Goal: Task Accomplishment & Management: Manage account settings

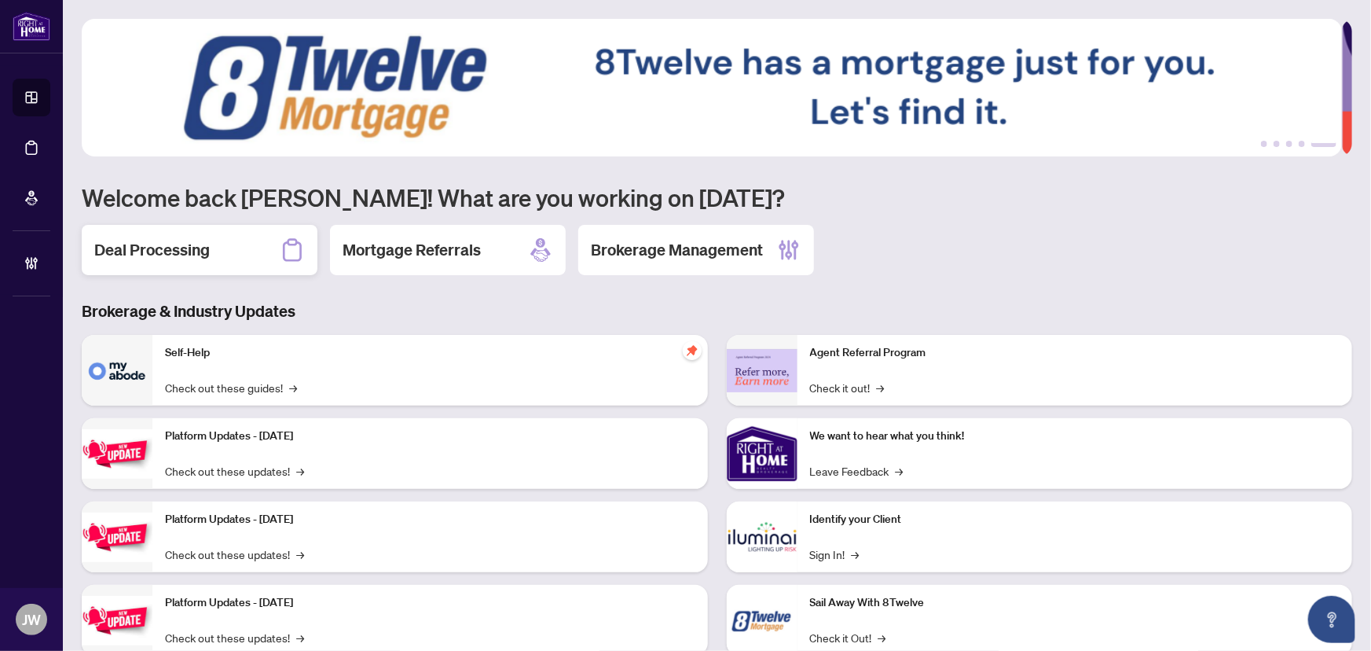
click at [167, 259] on h2 "Deal Processing" at bounding box center [151, 250] width 115 height 22
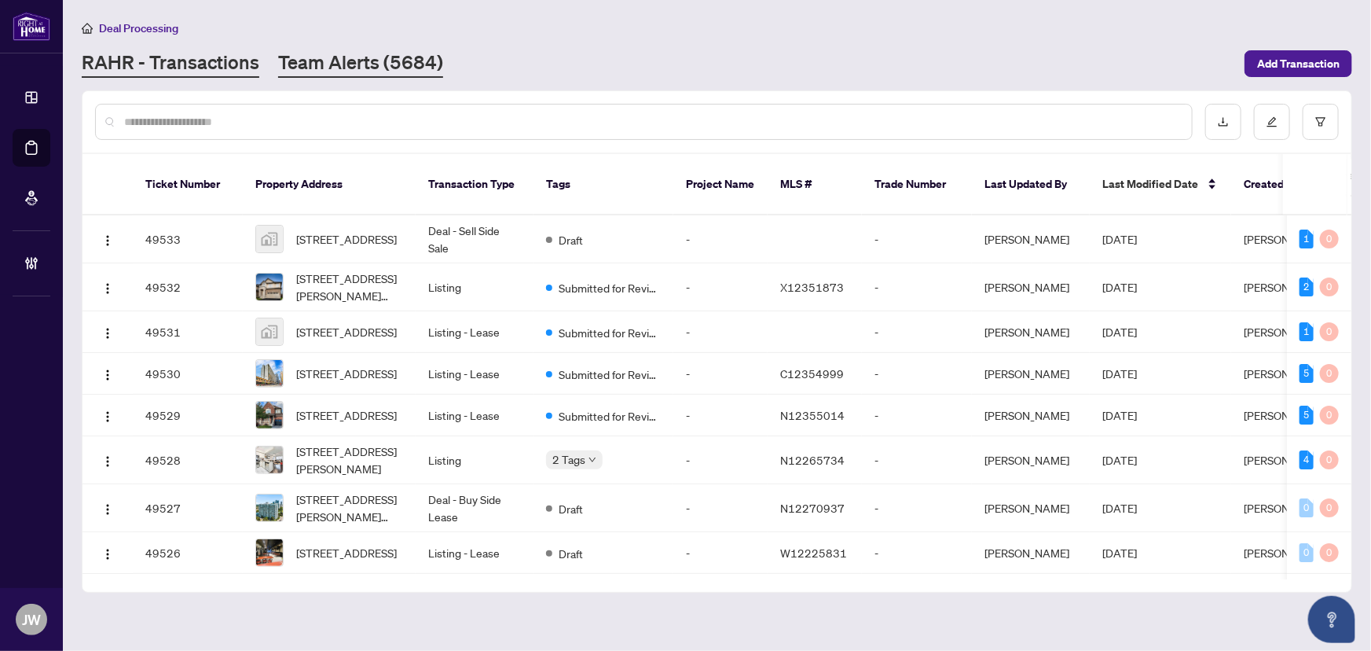
click at [332, 59] on link "Team Alerts (5684)" at bounding box center [360, 63] width 165 height 28
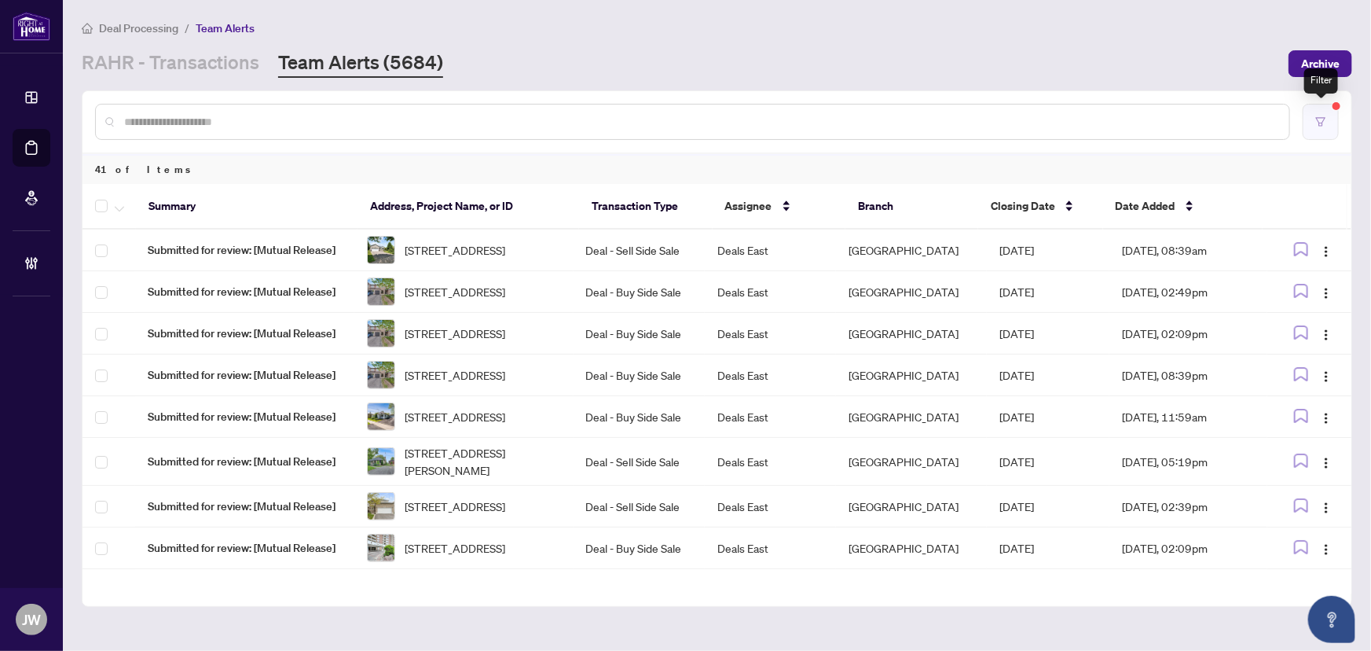
click at [1318, 131] on button "button" at bounding box center [1321, 122] width 36 height 36
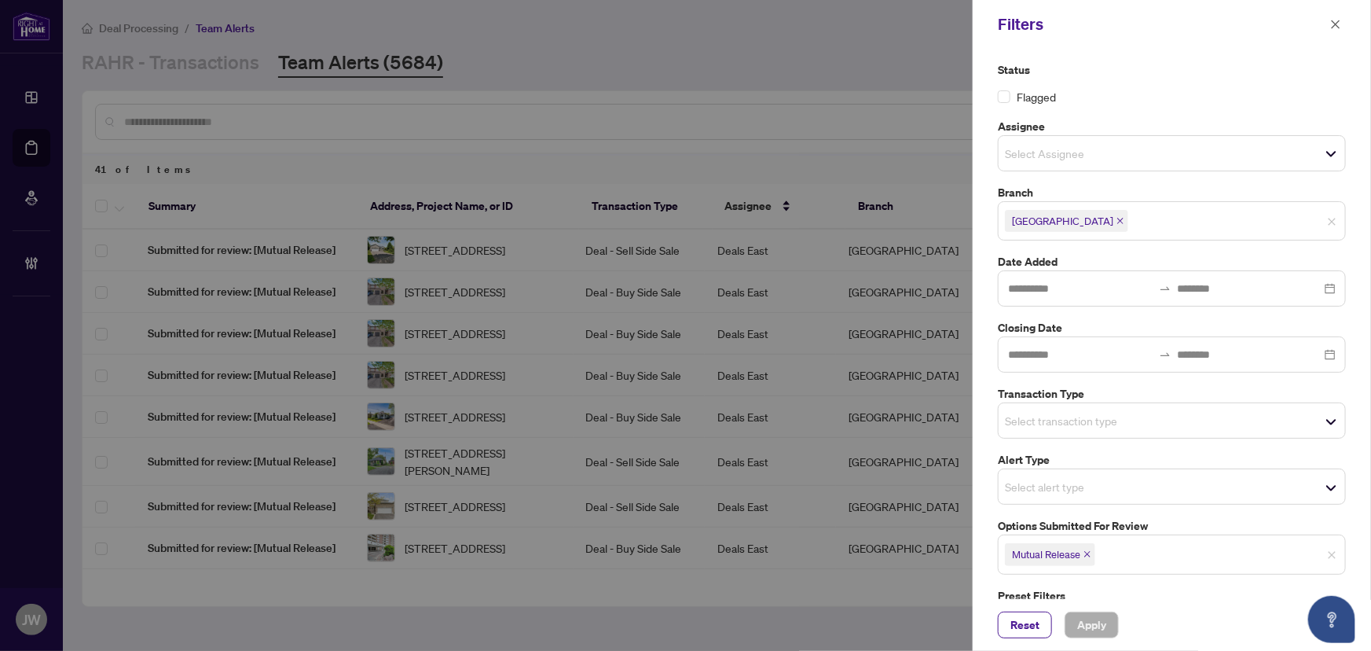
click at [1062, 219] on span "Durham" at bounding box center [1066, 221] width 123 height 22
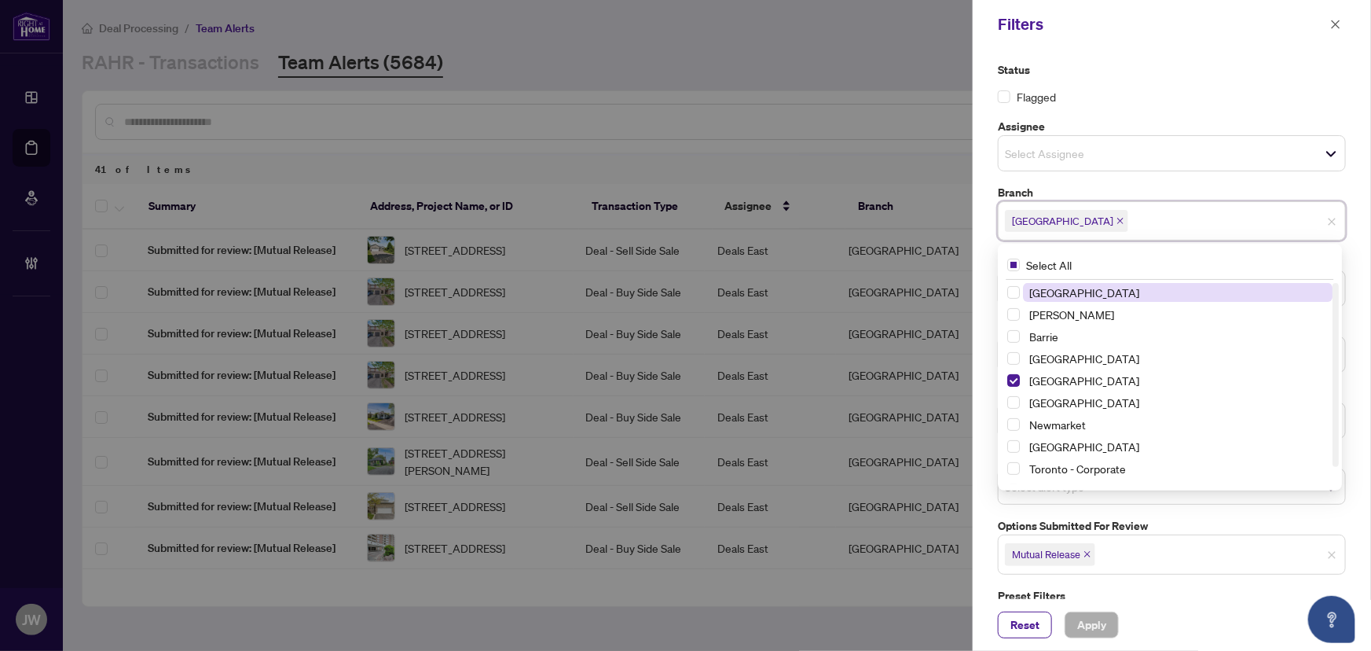
click at [1117, 218] on icon "close" at bounding box center [1120, 221] width 6 height 6
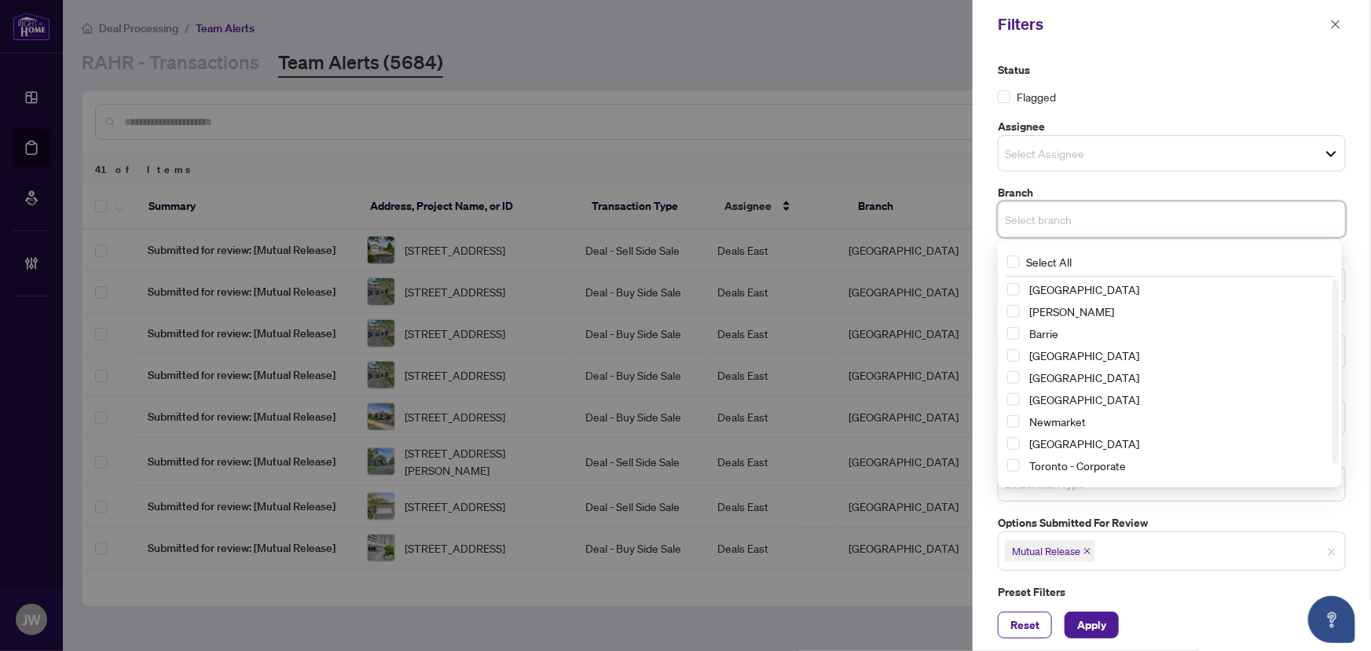
click at [1080, 550] on span "Mutual Release" at bounding box center [1046, 551] width 68 height 16
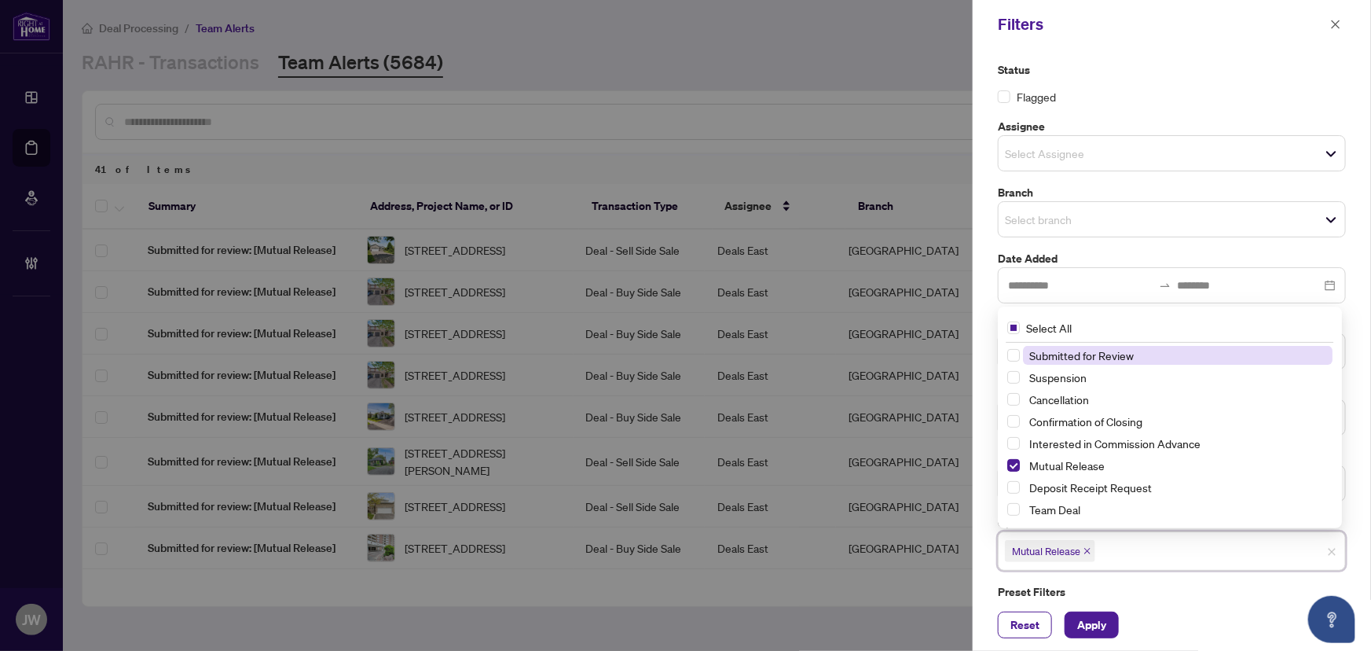
click at [1086, 553] on icon "close" at bounding box center [1087, 551] width 8 height 8
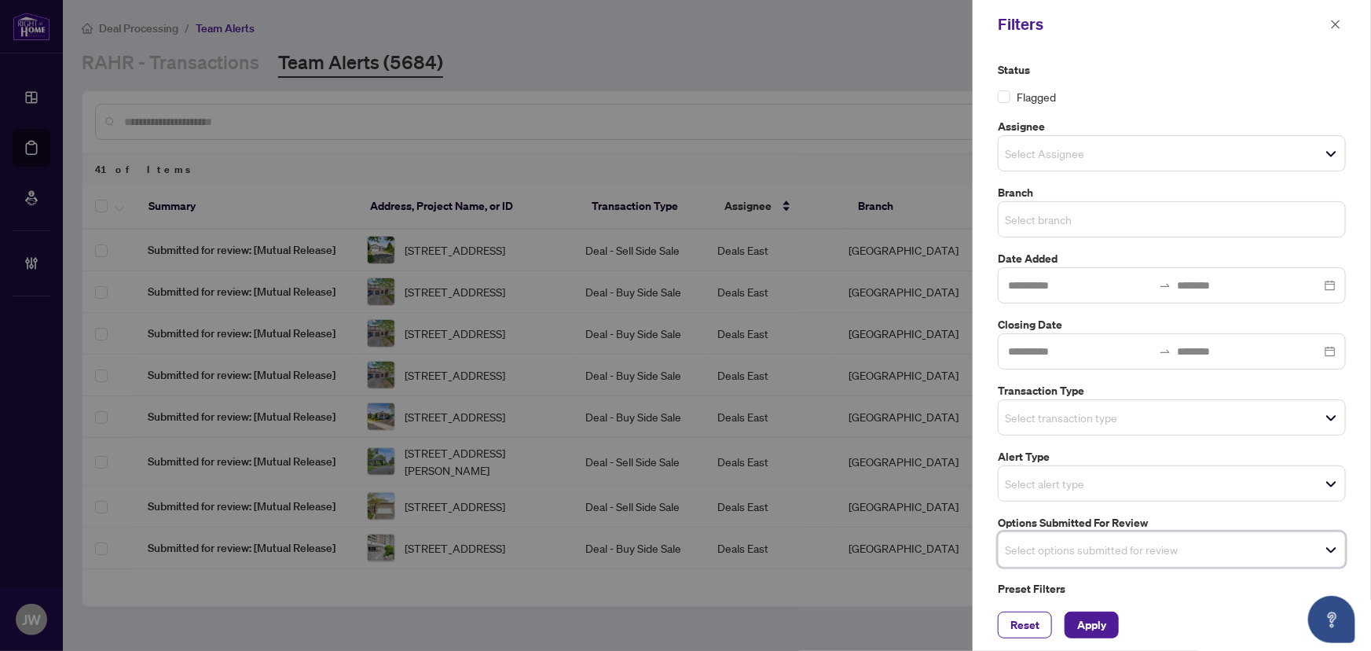
click at [1053, 219] on input "search" at bounding box center [1060, 219] width 110 height 19
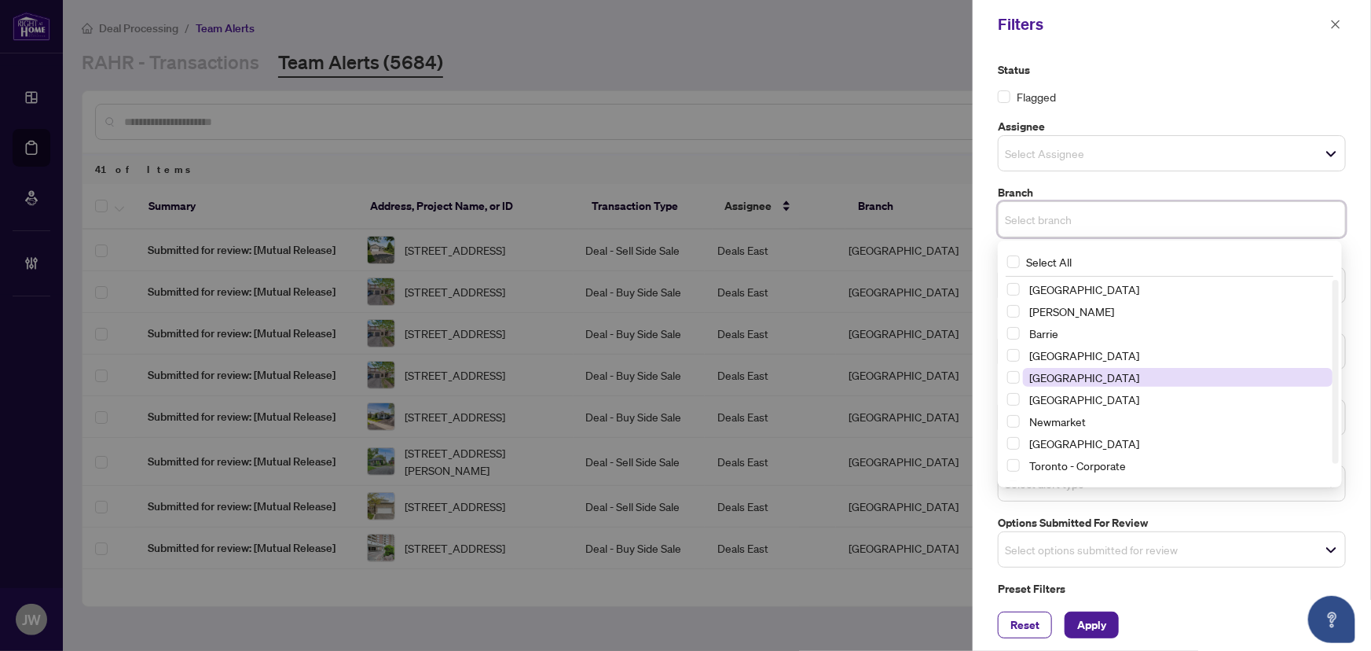
click at [1026, 378] on span "Durham" at bounding box center [1178, 377] width 310 height 19
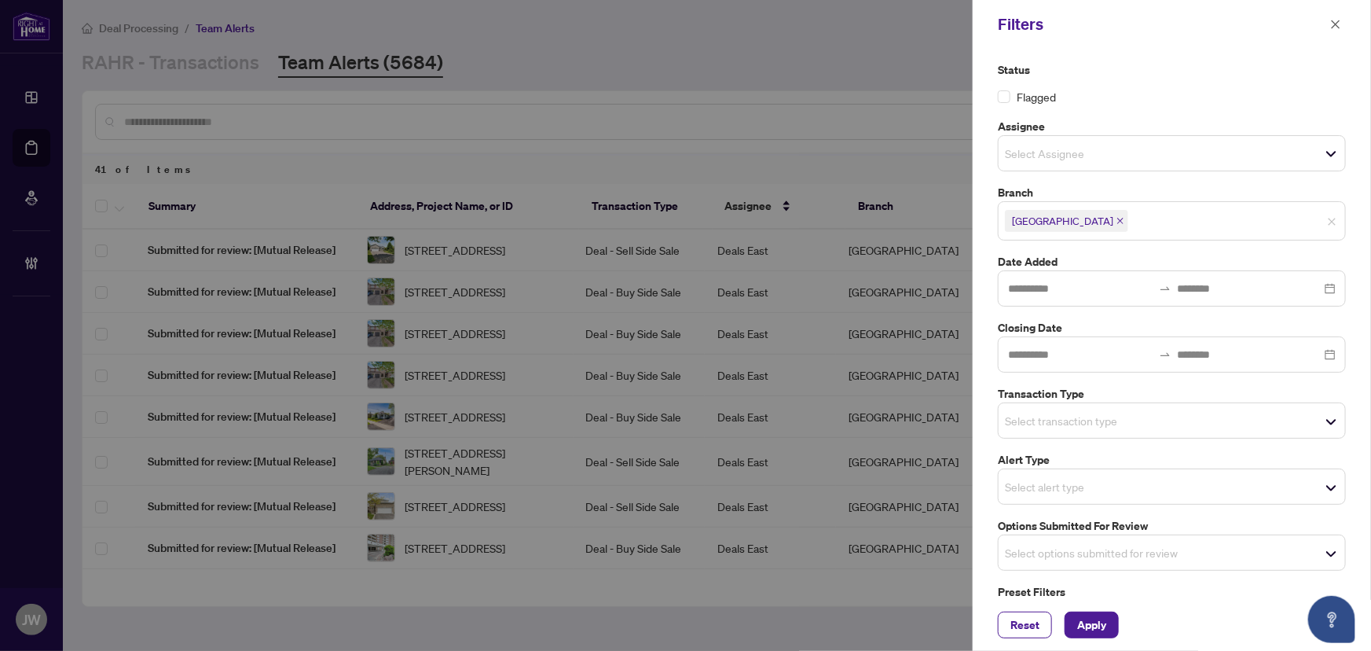
click at [1153, 184] on label "Branch" at bounding box center [1172, 192] width 348 height 17
click at [1032, 408] on div "Select transaction type" at bounding box center [1172, 420] width 348 height 36
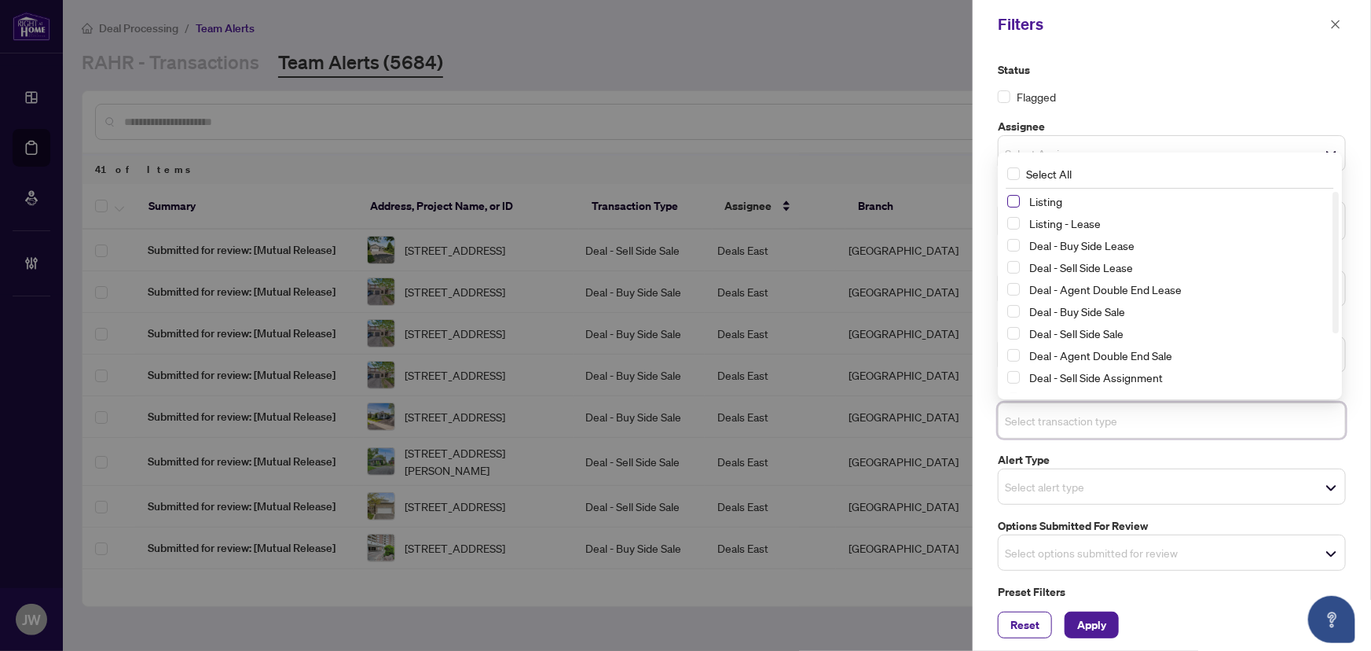
click at [1012, 200] on span "Select Listing" at bounding box center [1013, 201] width 13 height 13
click at [1015, 222] on span "Select Listing - Lease" at bounding box center [1013, 224] width 13 height 13
click at [1094, 617] on span "Apply" at bounding box center [1091, 624] width 29 height 25
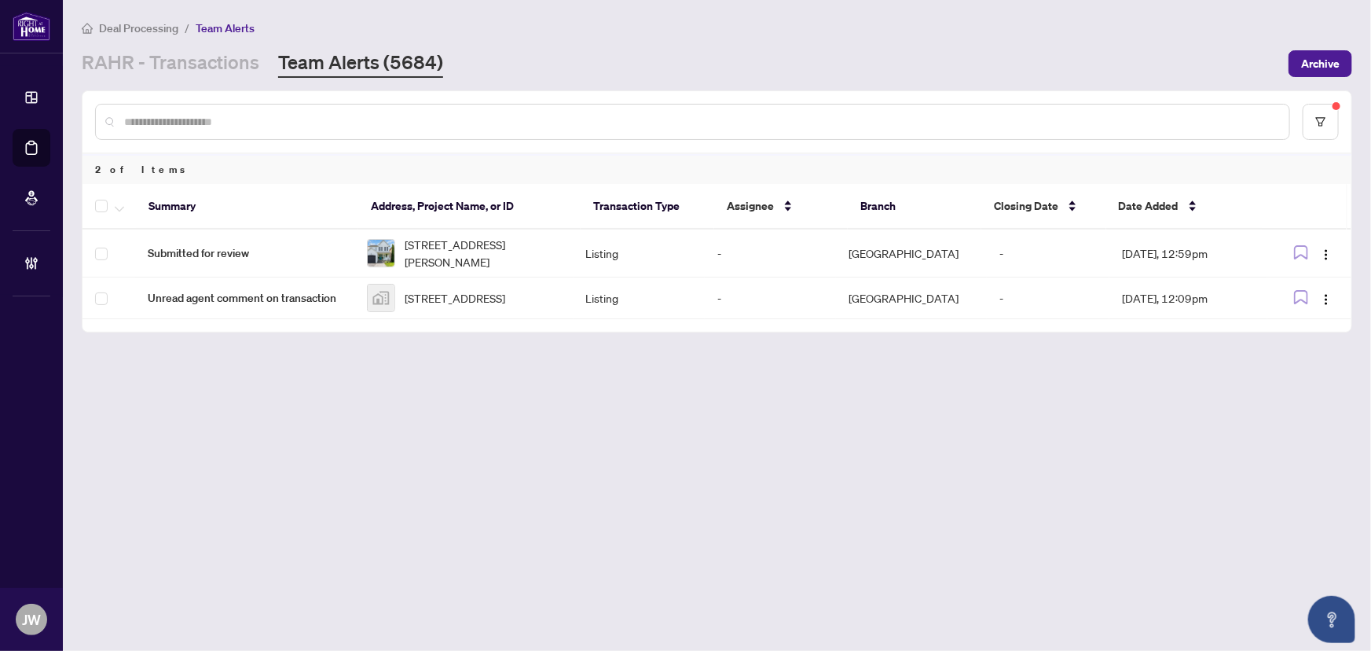
drag, startPoint x: 705, startPoint y: 471, endPoint x: 465, endPoint y: 440, distance: 241.6
click at [705, 471] on main "Deal Processing / Team Alerts RAHR - Transactions Team Alerts (5684) Archive 2 …" at bounding box center [717, 325] width 1308 height 651
click at [164, 59] on link "RAHR - Transactions" at bounding box center [171, 63] width 178 height 28
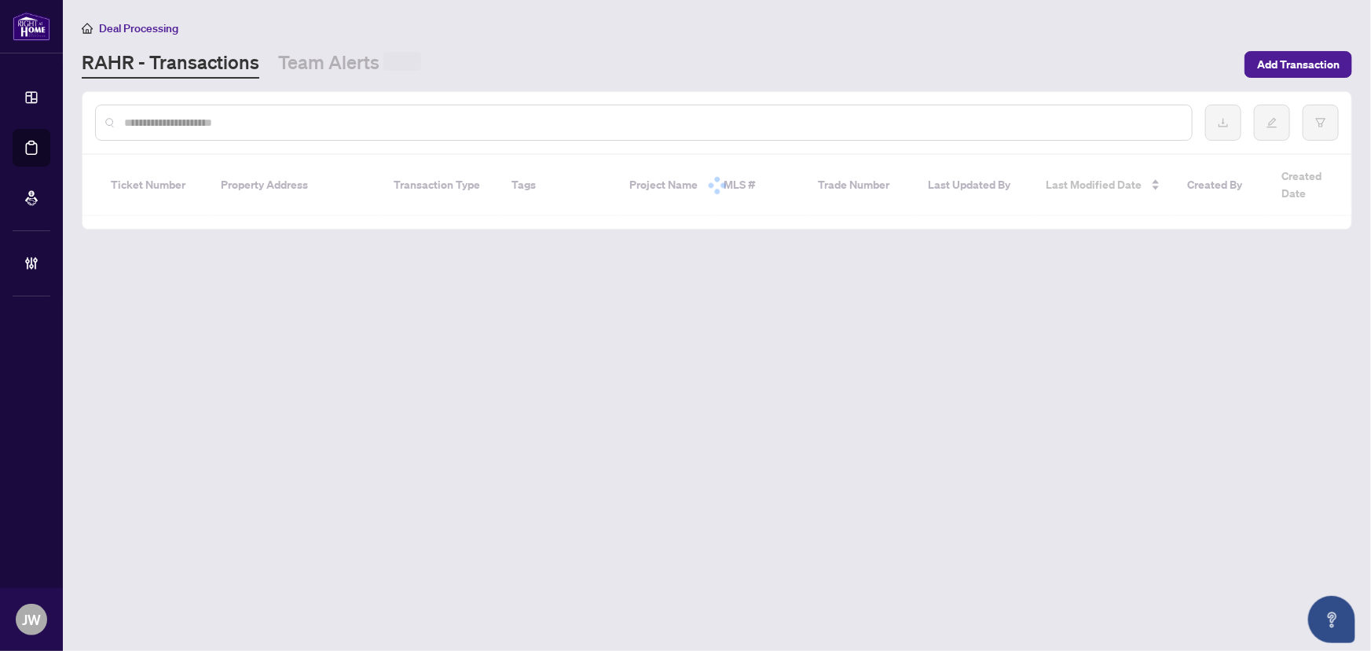
click at [166, 108] on div at bounding box center [644, 122] width 1098 height 36
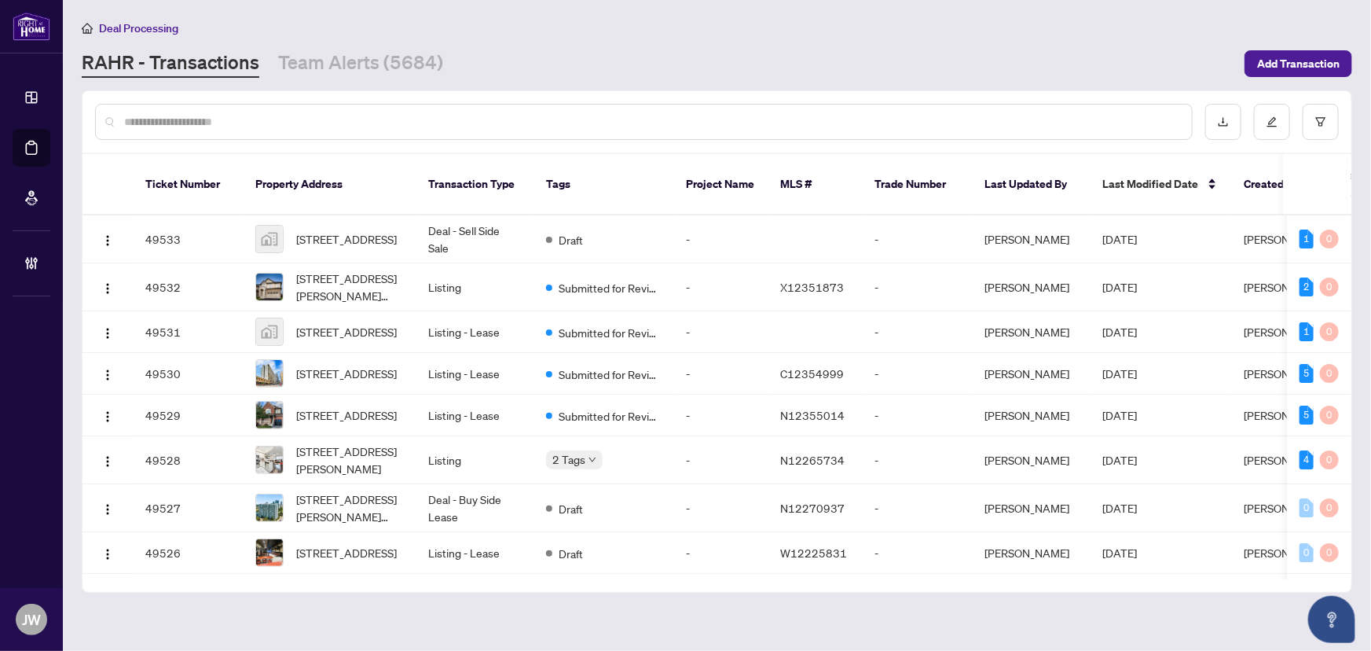
click at [165, 118] on input "text" at bounding box center [651, 121] width 1055 height 17
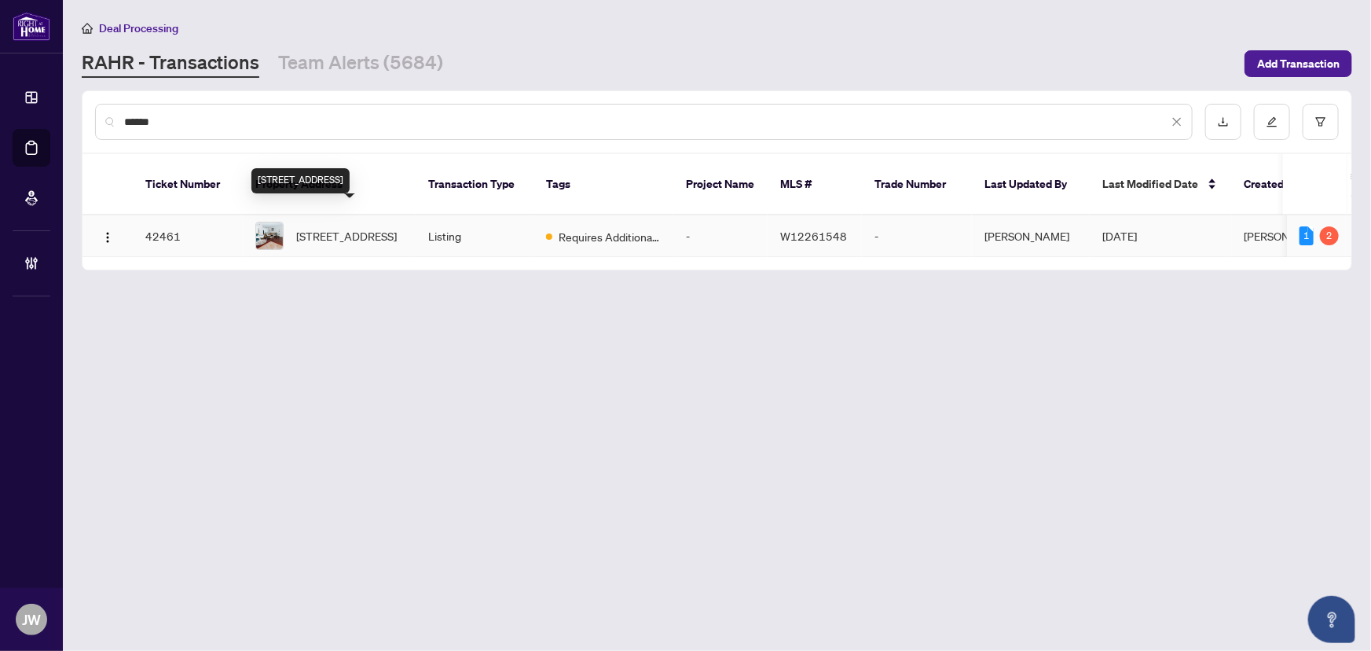
type input "******"
click at [353, 230] on span "56-1030 Falgarwood Dr, Oakville, Ontario L6H 2P5, Canada" at bounding box center [346, 235] width 101 height 17
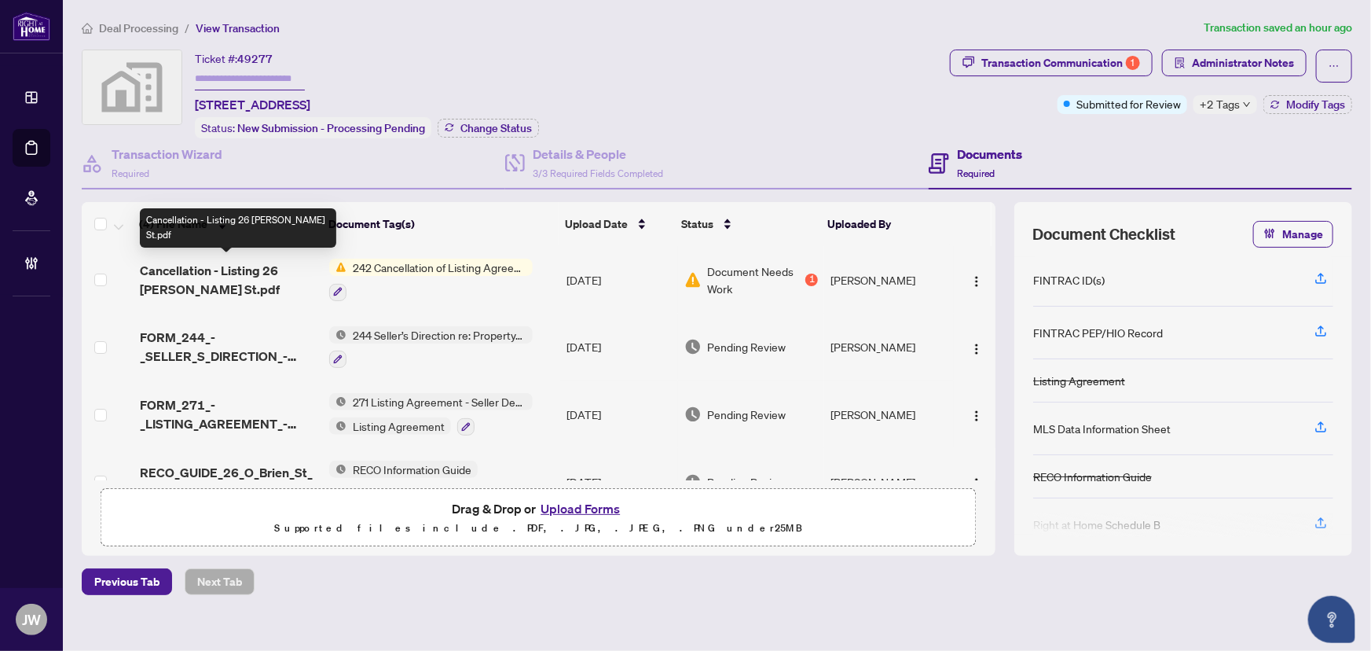
click at [251, 267] on span "Cancellation - Listing 26 [PERSON_NAME] St.pdf" at bounding box center [229, 280] width 178 height 38
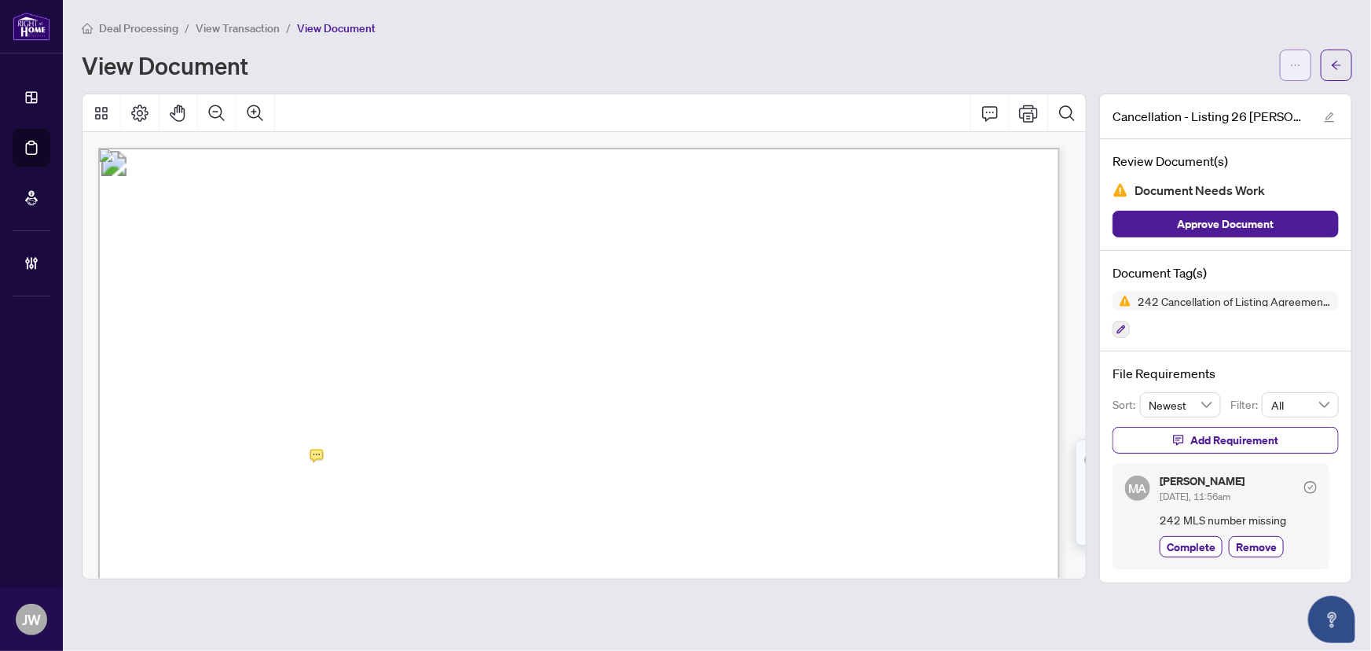
click at [1301, 66] on icon "ellipsis" at bounding box center [1295, 65] width 11 height 11
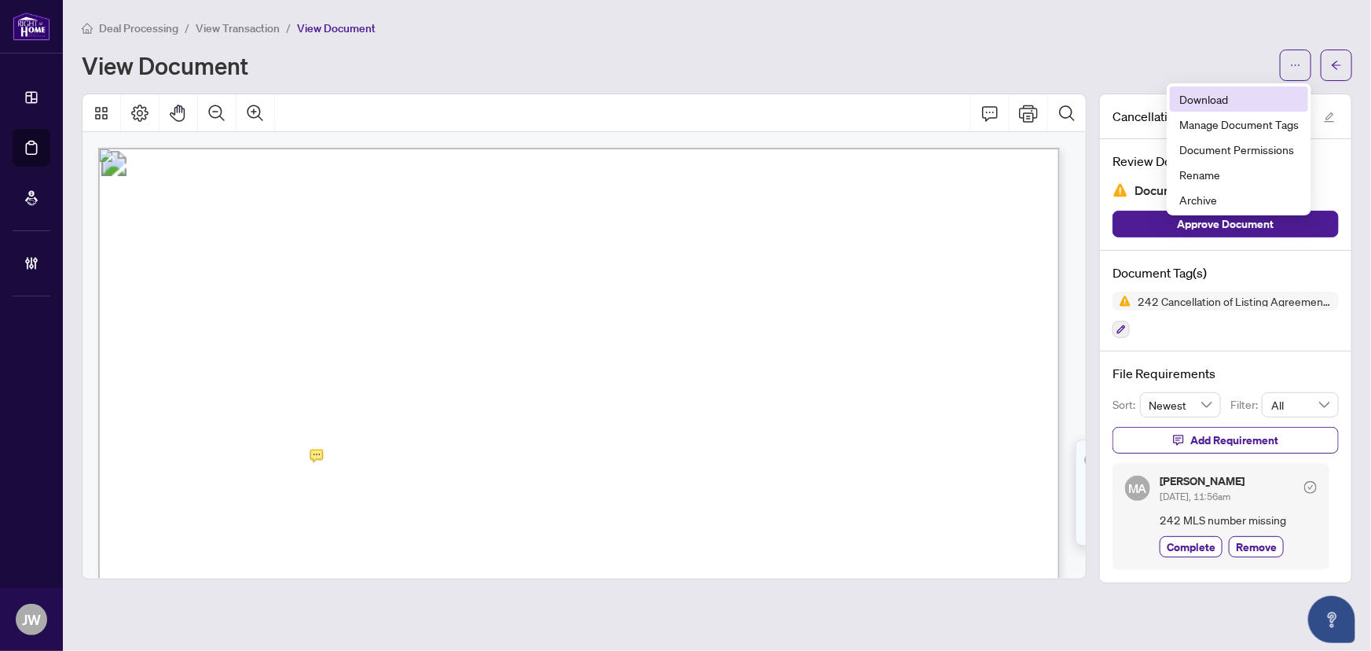
click at [1210, 100] on span "Download" at bounding box center [1238, 98] width 119 height 17
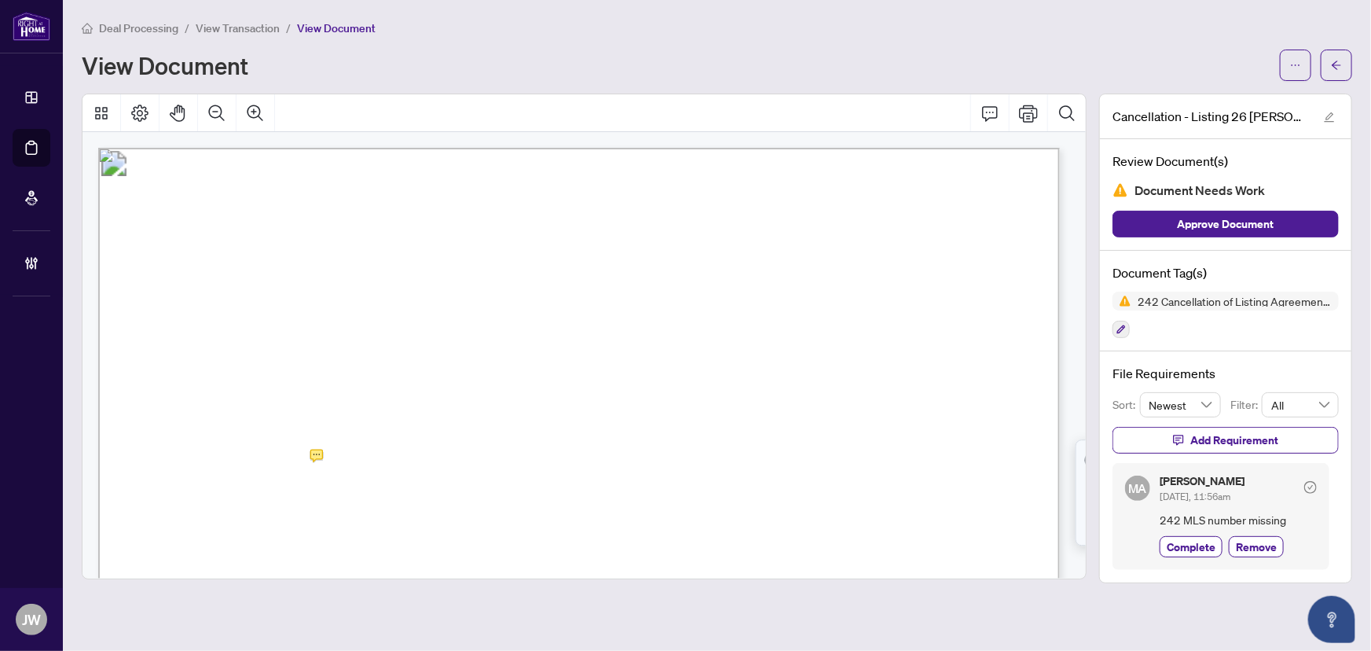
scroll to position [71, 0]
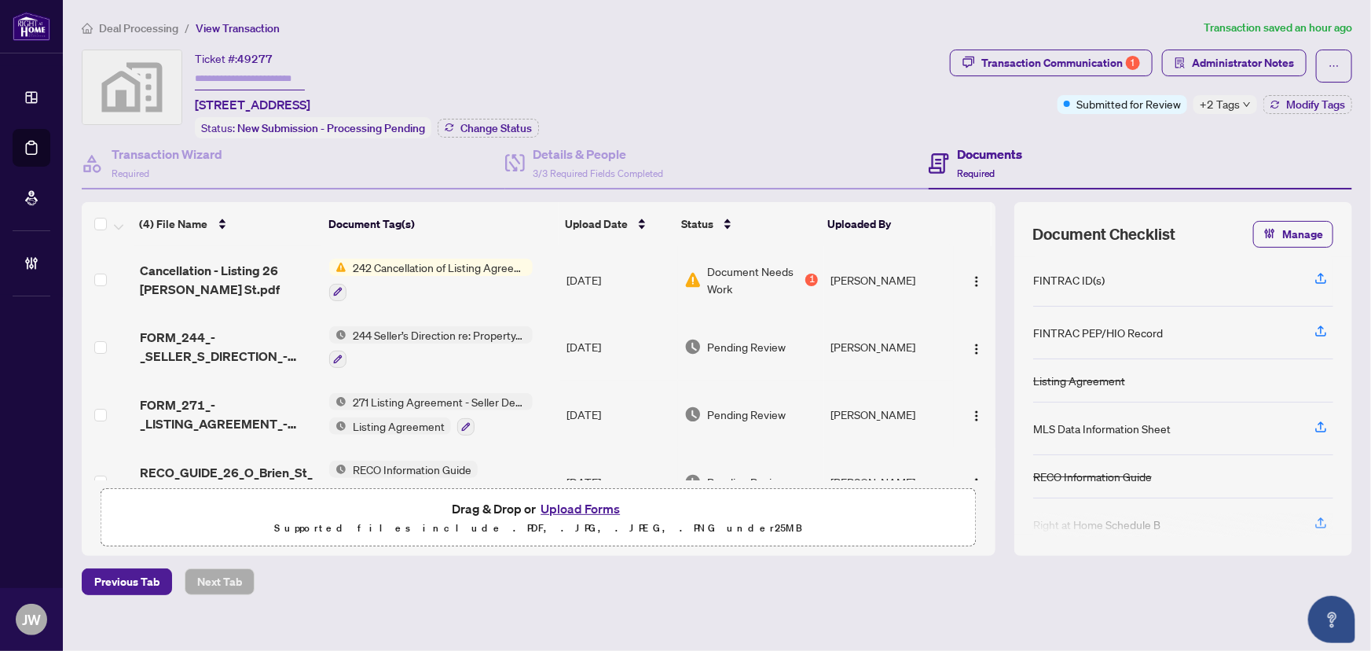
click at [559, 504] on button "Upload Forms" at bounding box center [580, 508] width 89 height 20
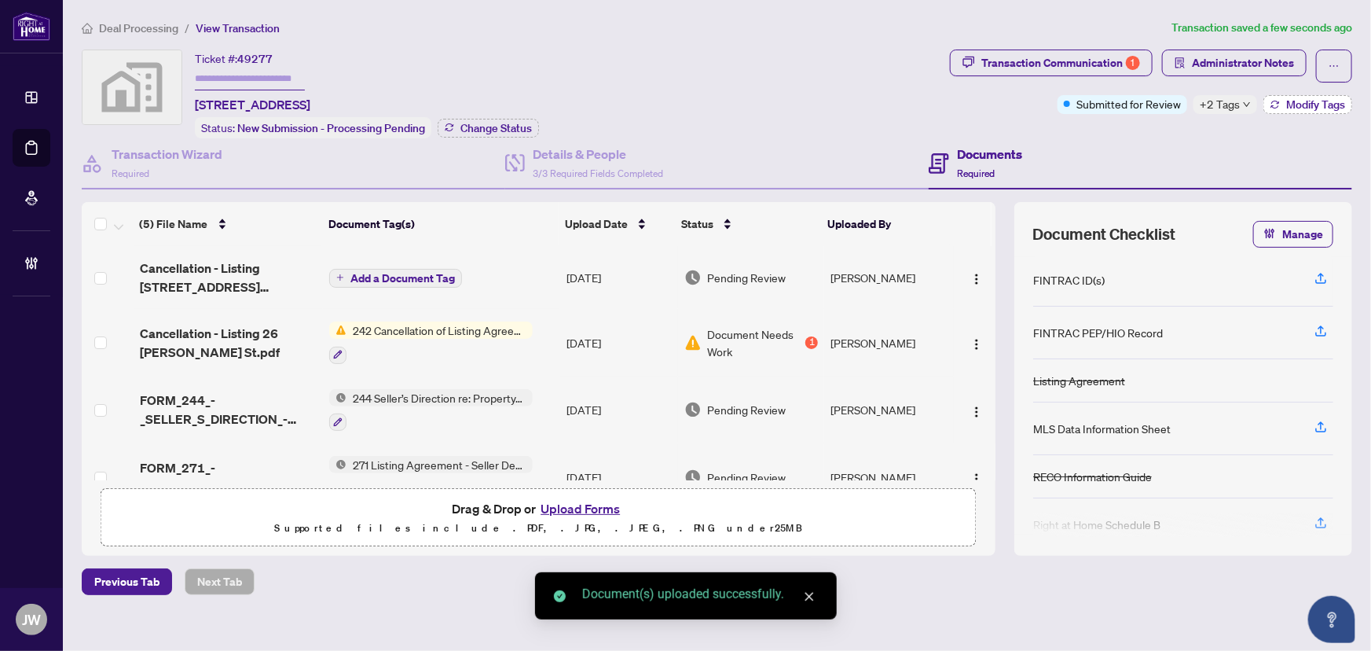
click at [1286, 99] on span "Modify Tags" at bounding box center [1315, 104] width 59 height 11
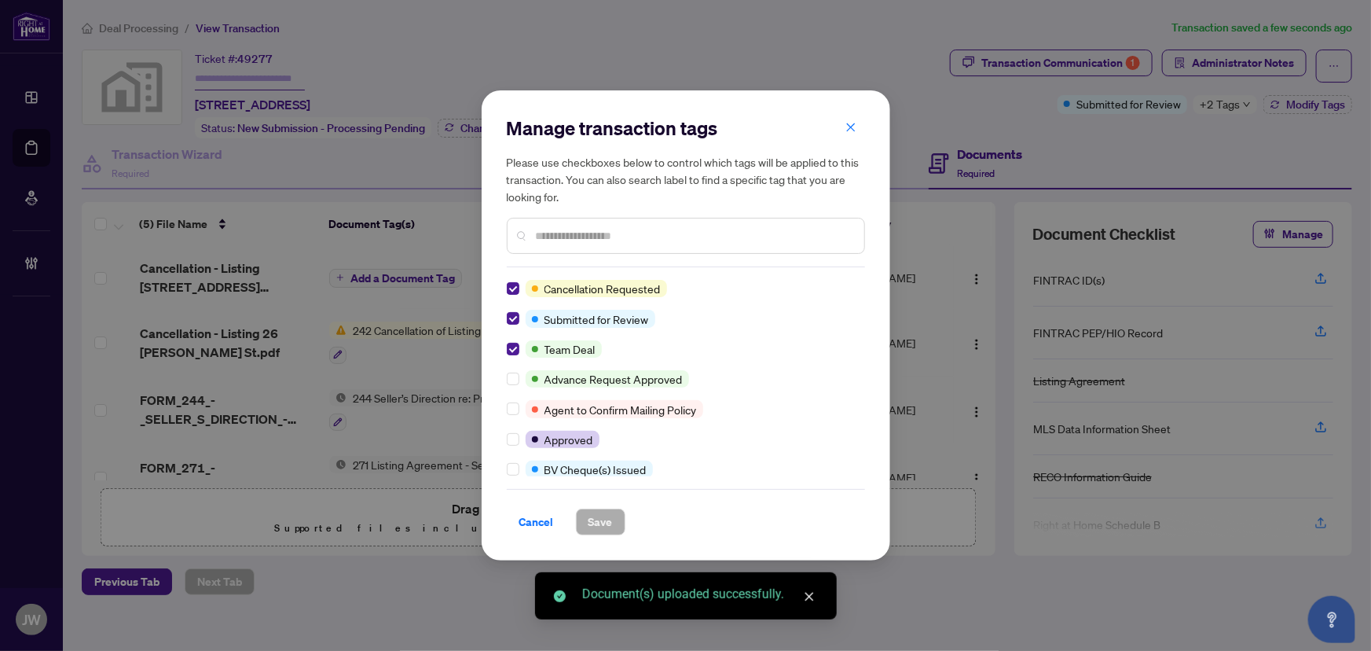
click at [504, 290] on div "Manage transaction tags Please use checkboxes below to control which tags will …" at bounding box center [686, 325] width 409 height 470
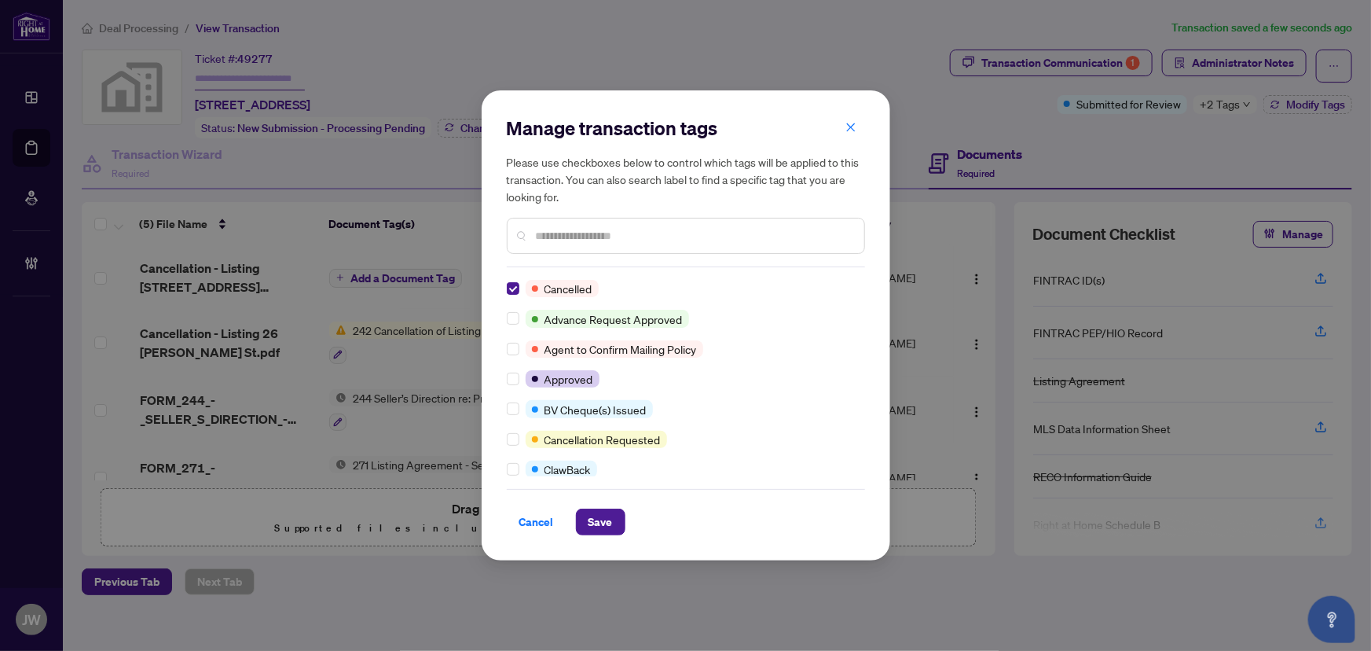
click at [604, 541] on div "Manage transaction tags Please use checkboxes below to control which tags will …" at bounding box center [686, 325] width 409 height 470
click at [599, 533] on span "Save" at bounding box center [600, 521] width 24 height 25
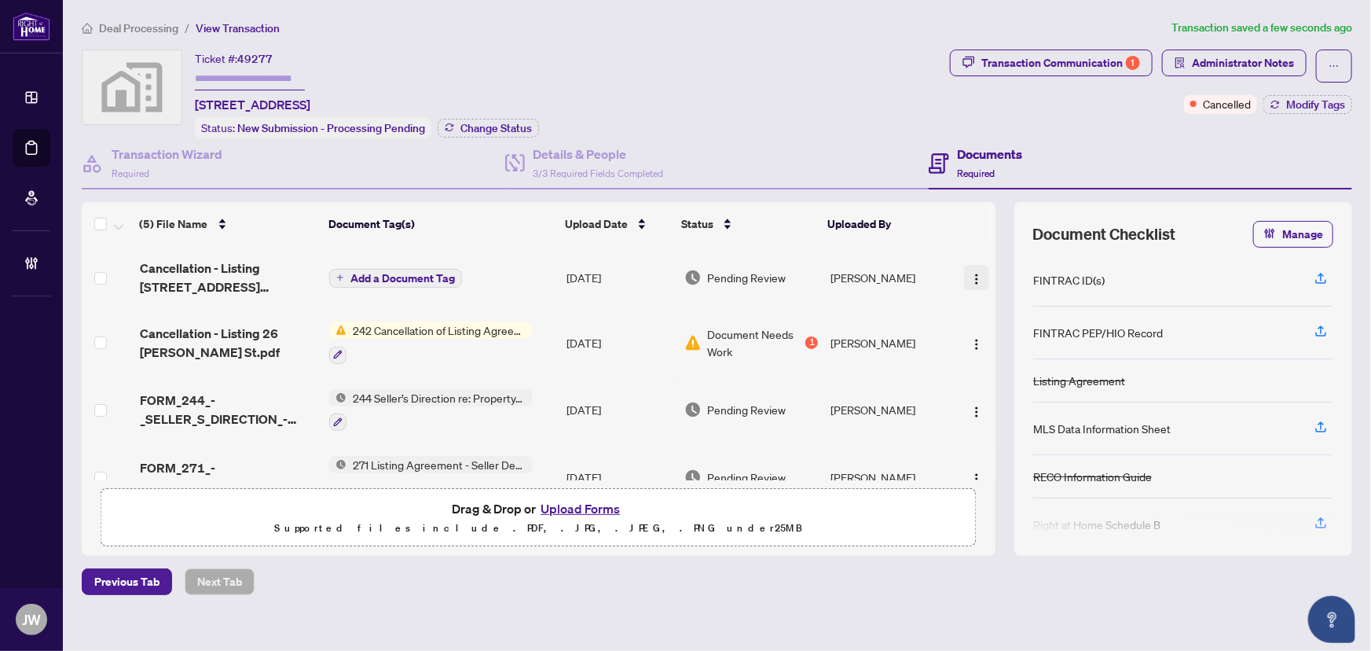
click at [970, 273] on img "button" at bounding box center [976, 279] width 13 height 13
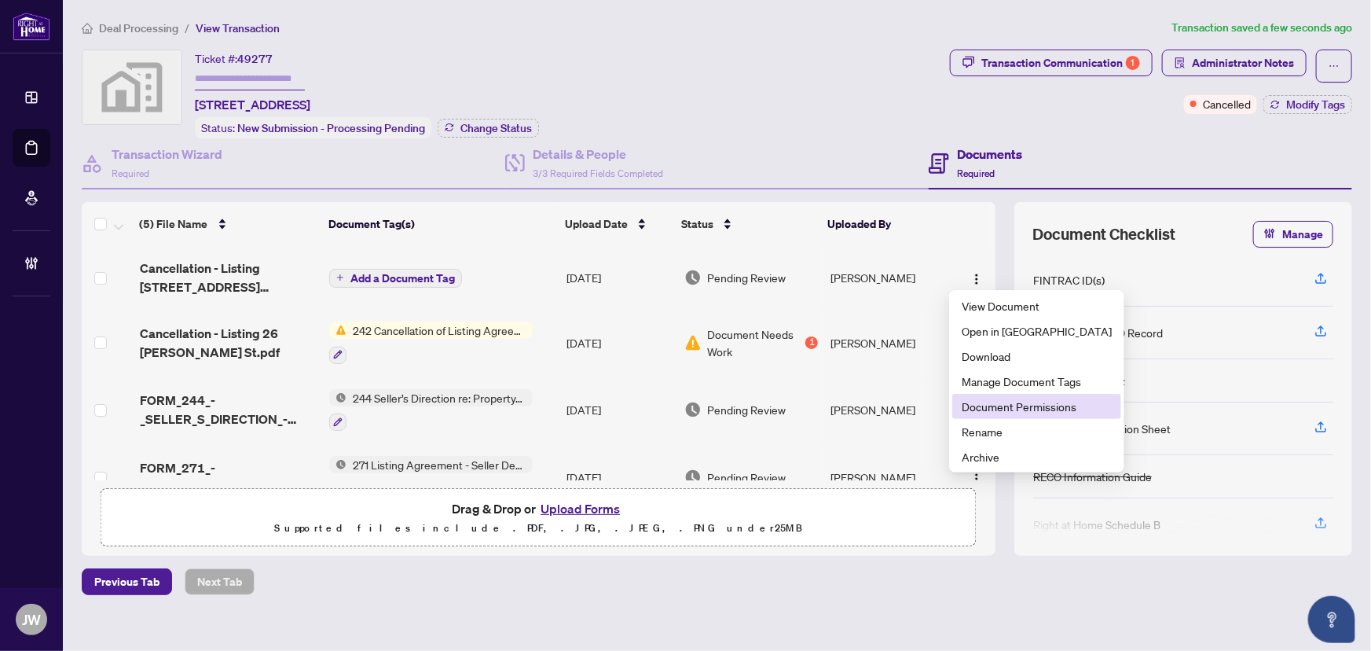
click at [975, 405] on span "Document Permissions" at bounding box center [1037, 406] width 150 height 17
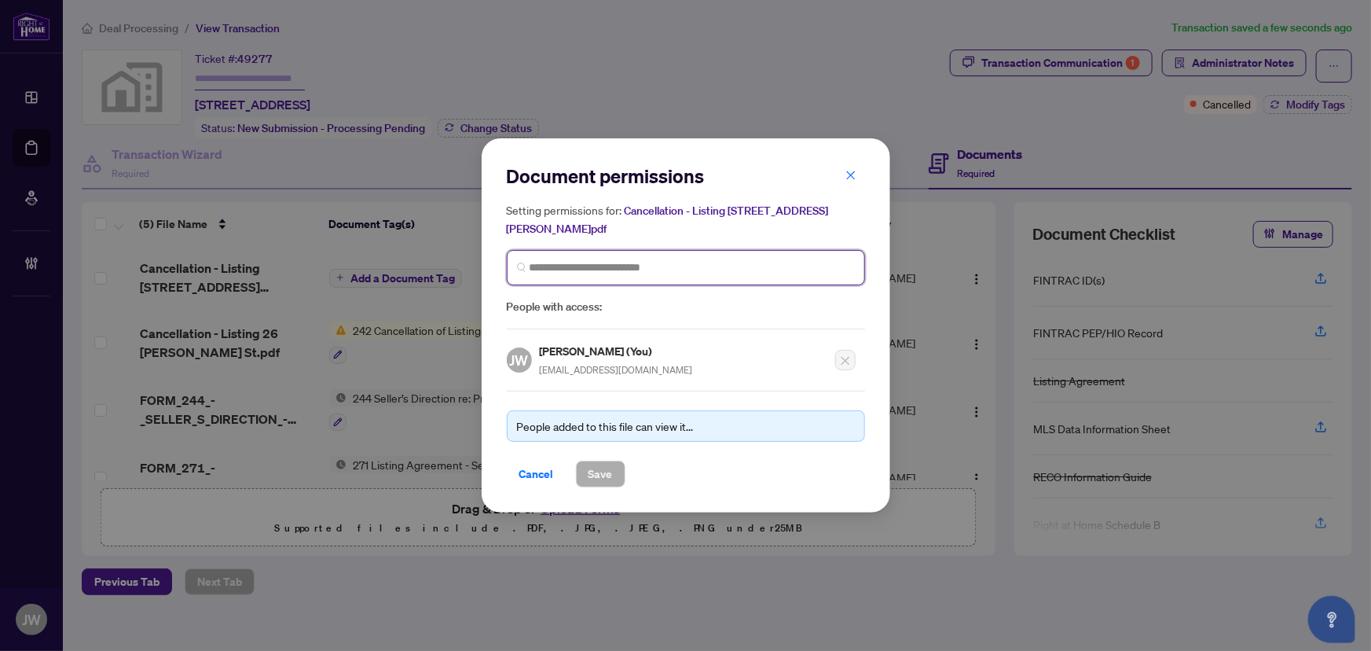
click at [545, 272] on input "search" at bounding box center [692, 267] width 325 height 16
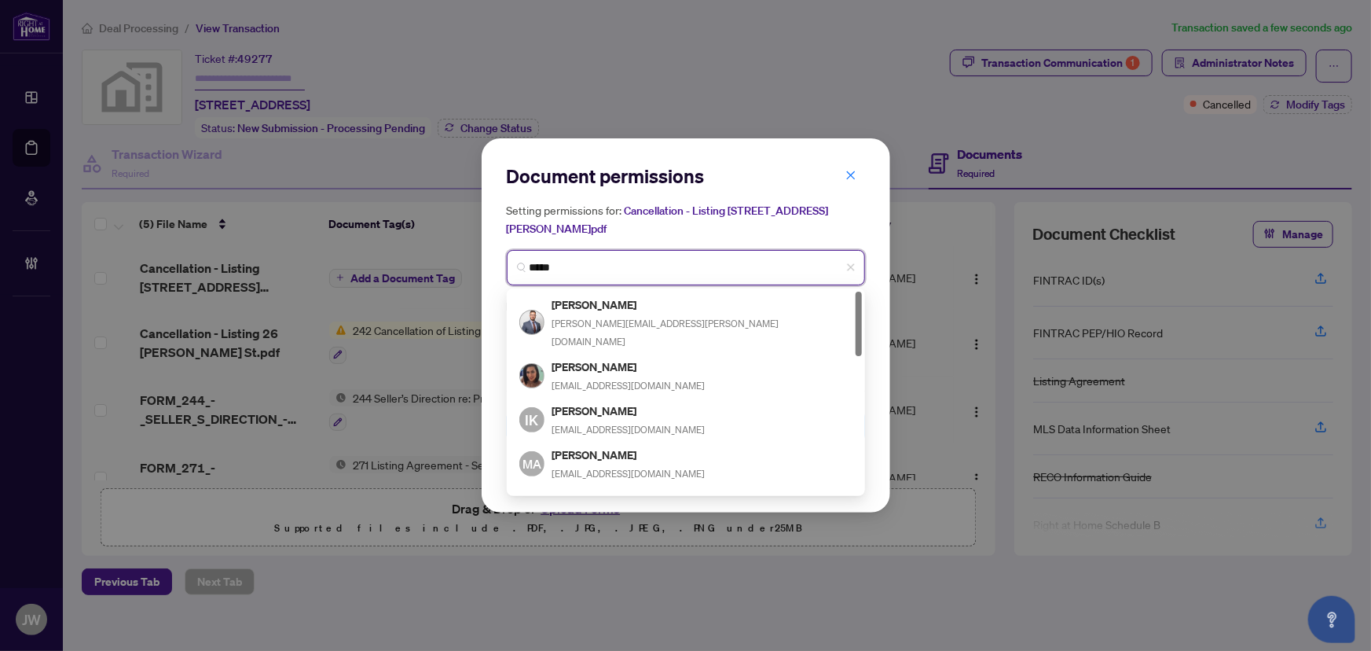
type input "******"
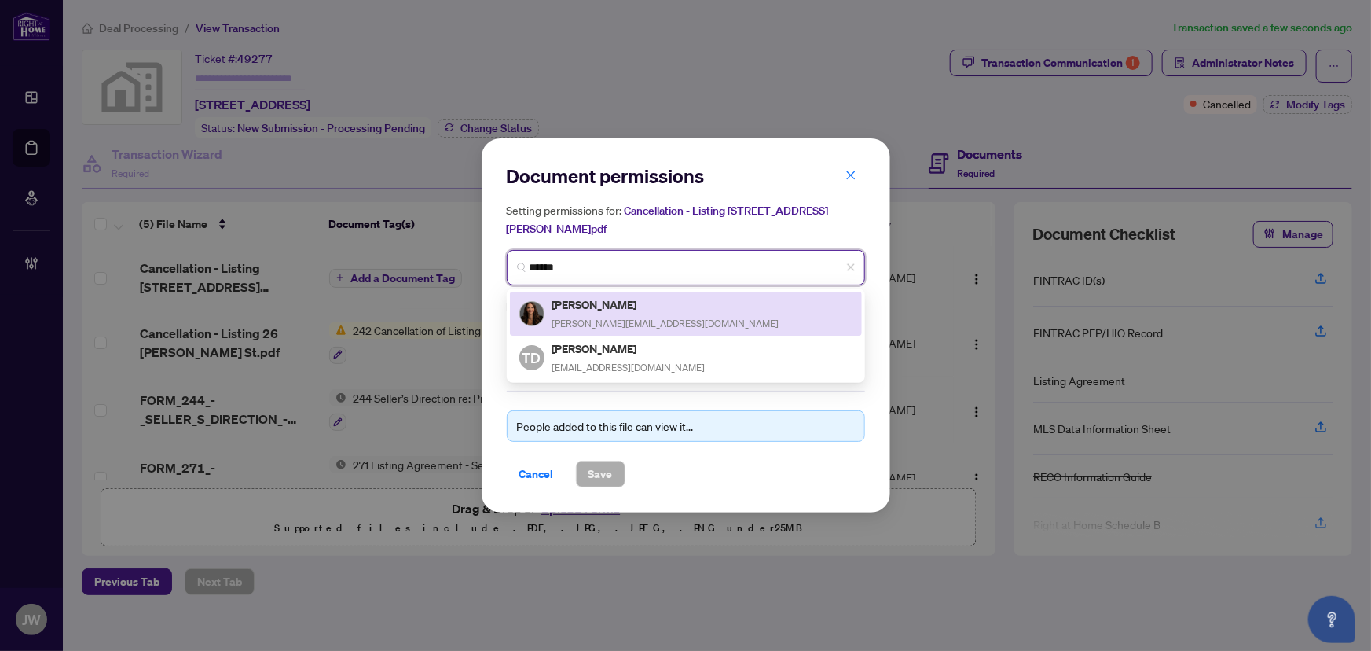
click at [601, 299] on h5 "[PERSON_NAME]" at bounding box center [665, 304] width 227 height 18
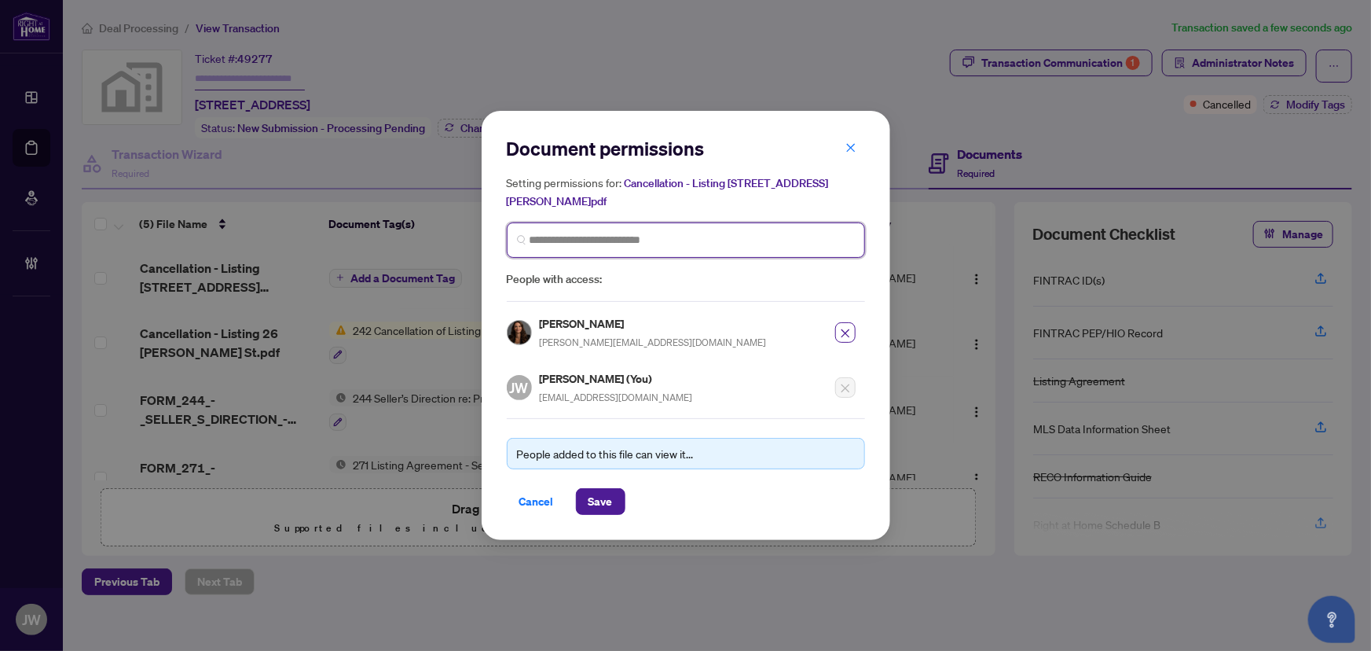
click at [625, 240] on input "search" at bounding box center [692, 240] width 325 height 16
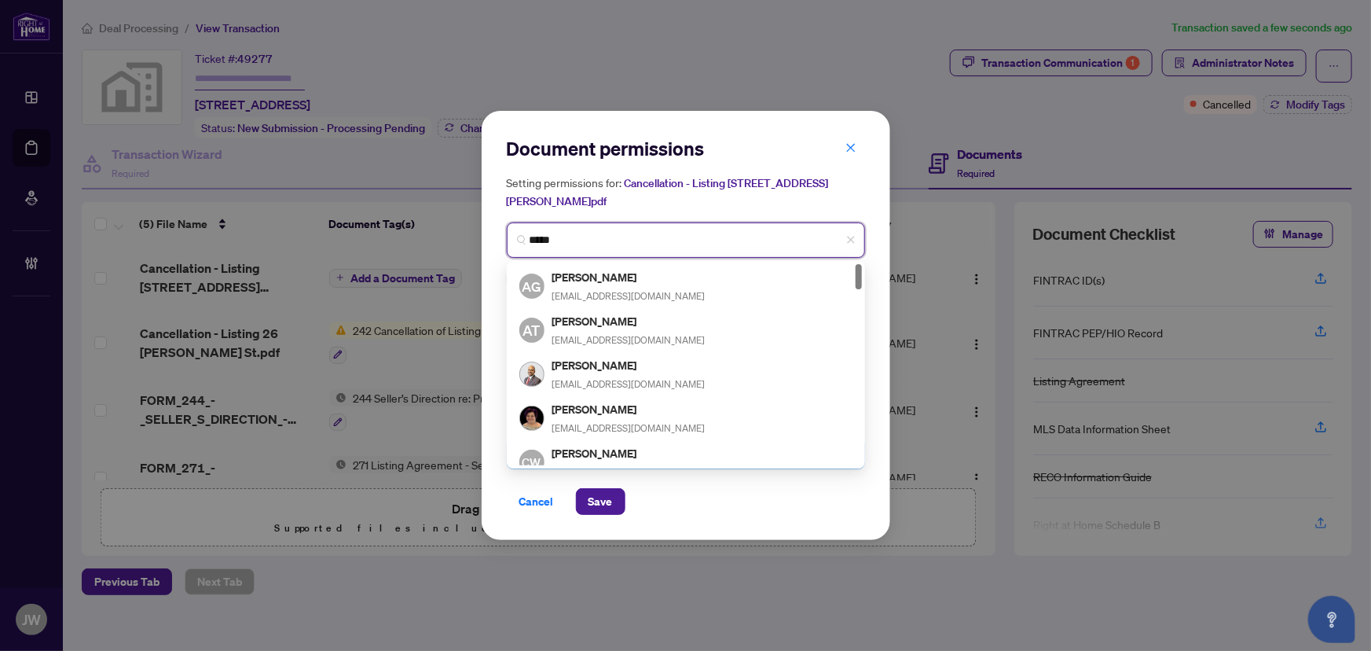
type input "******"
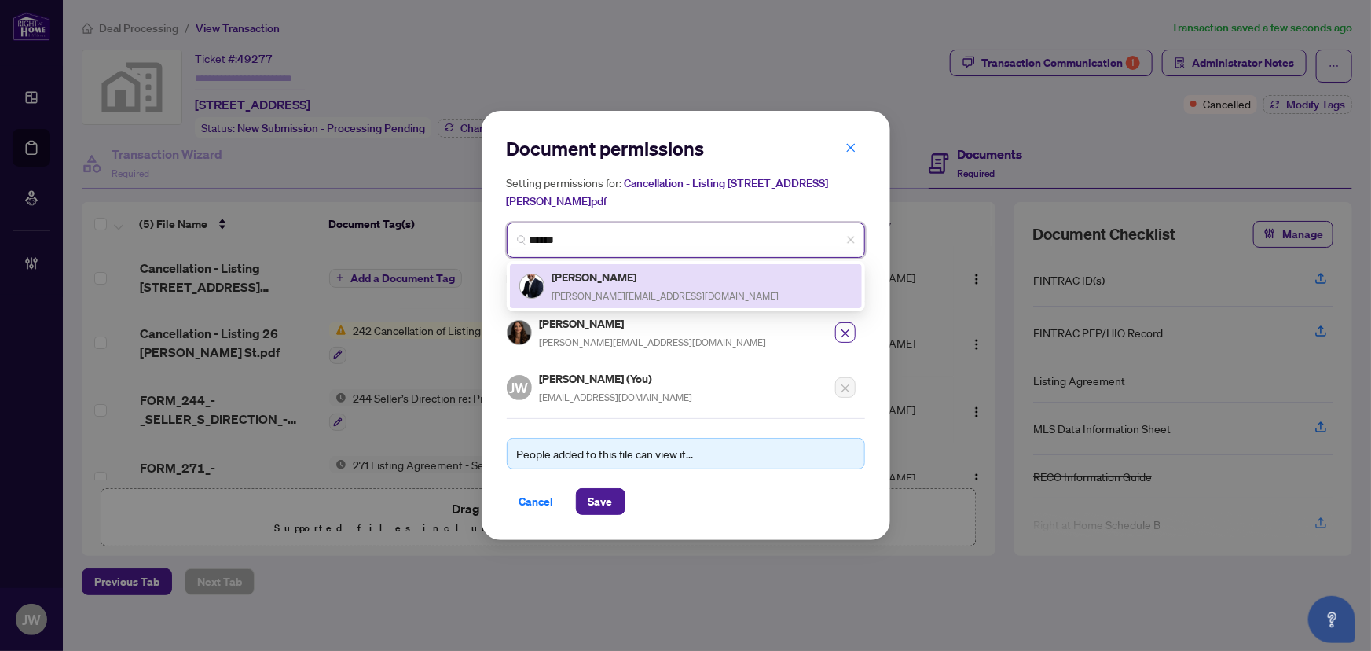
click at [611, 283] on h5 "Gareth Stickels" at bounding box center [665, 277] width 227 height 18
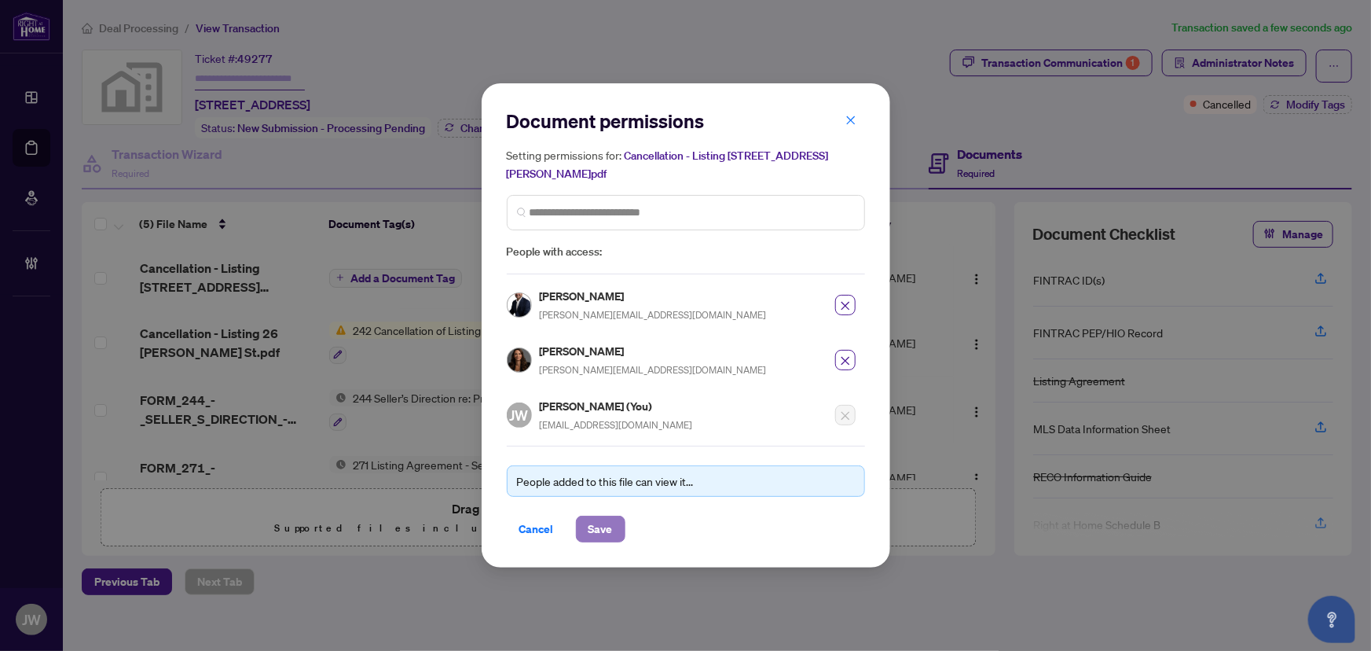
click at [605, 537] on span "Save" at bounding box center [600, 528] width 24 height 25
